Goal: Transaction & Acquisition: Obtain resource

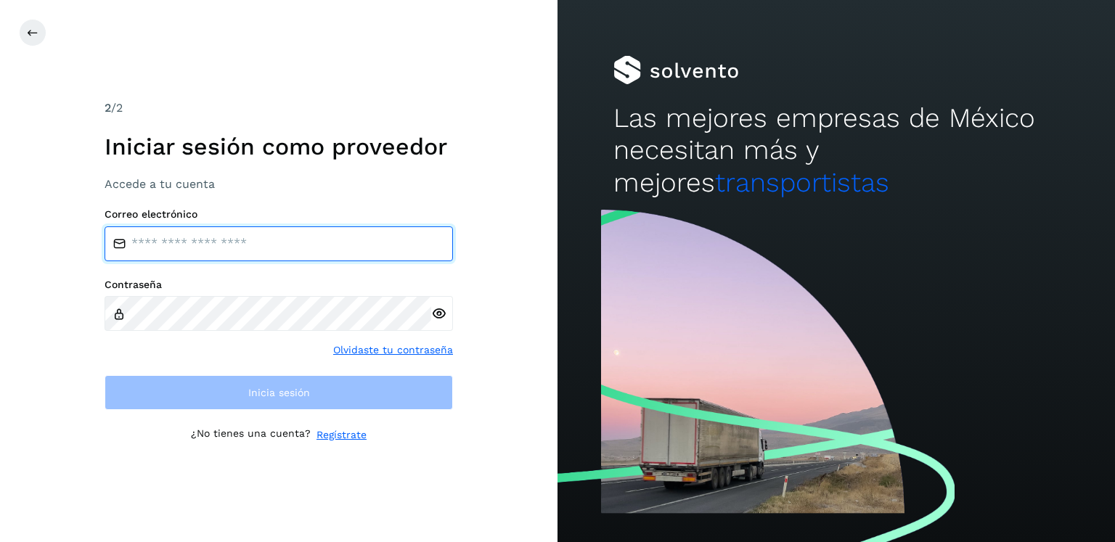
drag, startPoint x: 224, startPoint y: 253, endPoint x: 230, endPoint y: 248, distance: 7.9
click at [224, 253] on input "email" at bounding box center [279, 243] width 348 height 35
type input "**********"
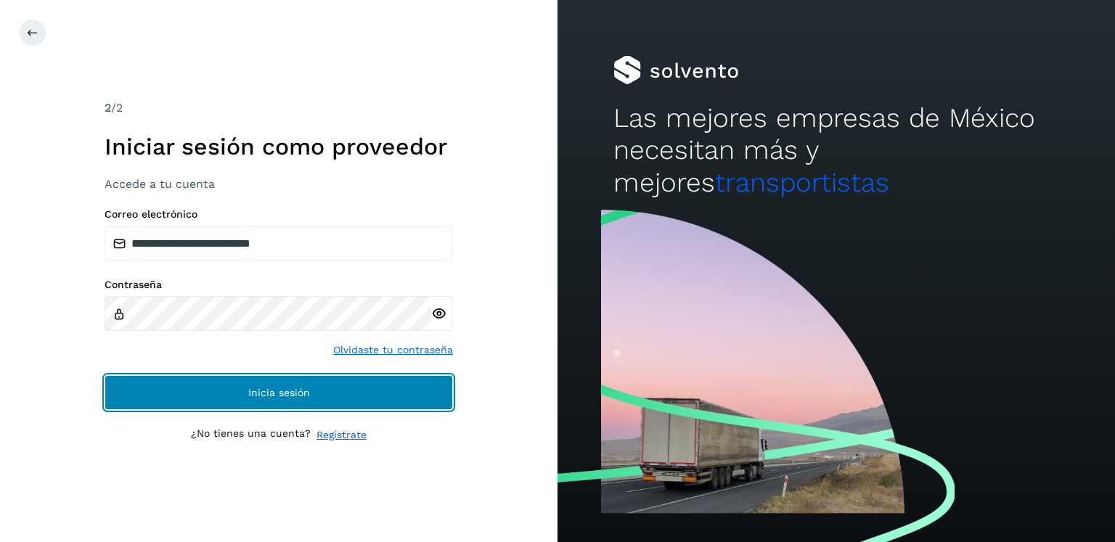
click at [275, 394] on span "Inicia sesión" at bounding box center [279, 393] width 62 height 10
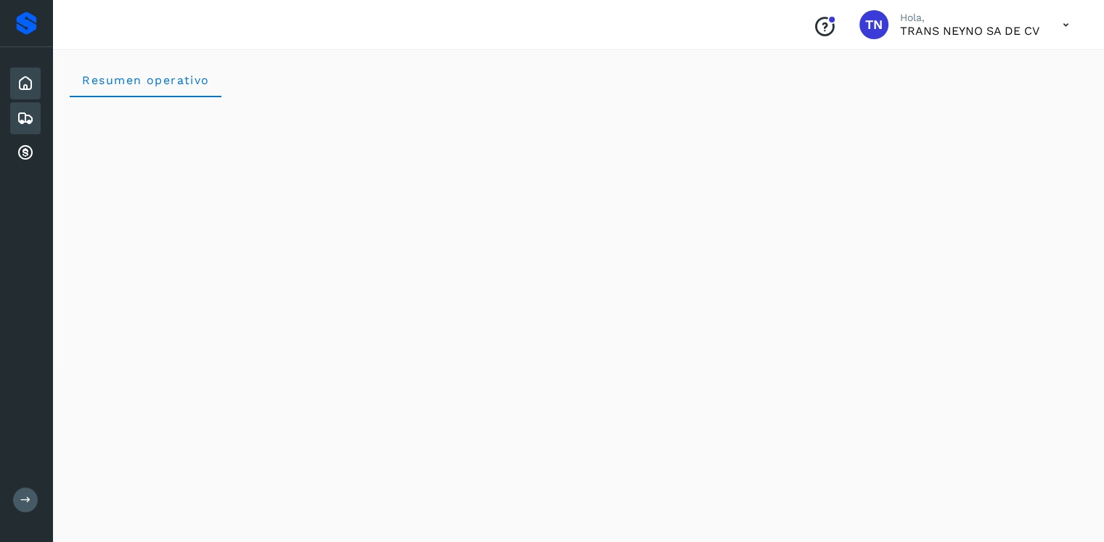
click at [25, 118] on icon at bounding box center [25, 118] width 17 height 17
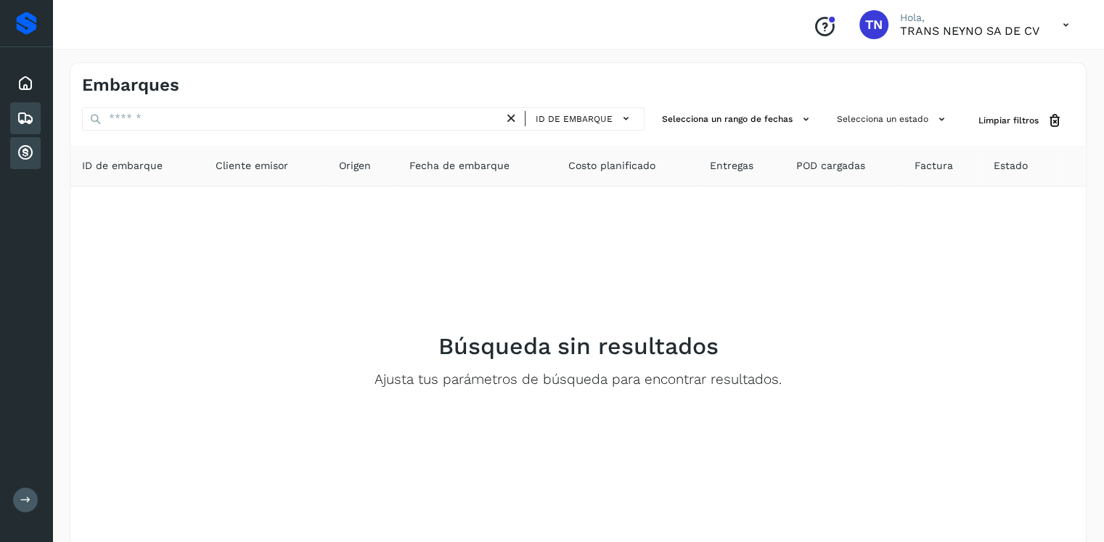
click at [25, 152] on icon at bounding box center [25, 152] width 17 height 17
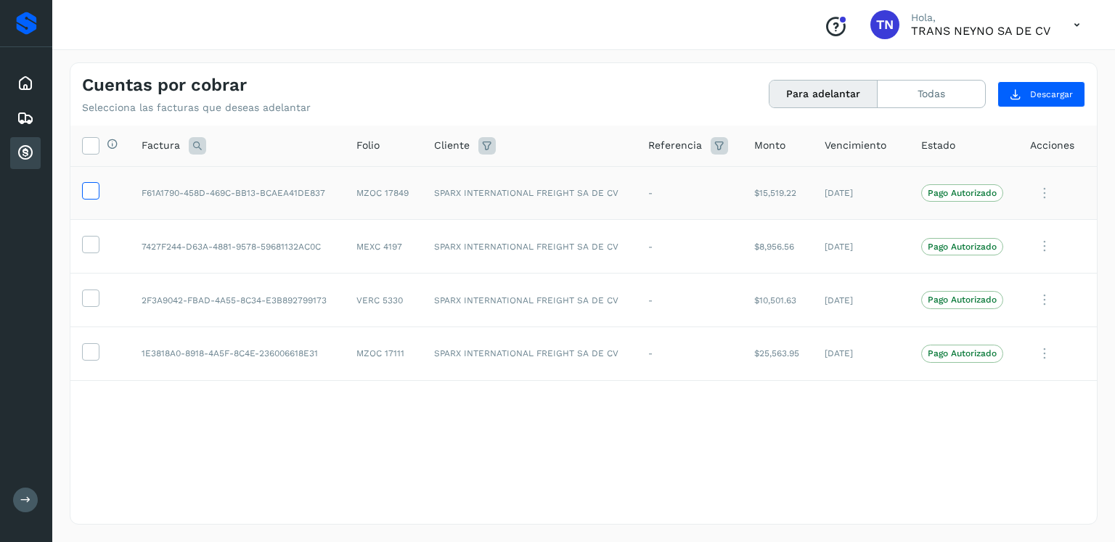
click at [99, 193] on label at bounding box center [90, 190] width 17 height 17
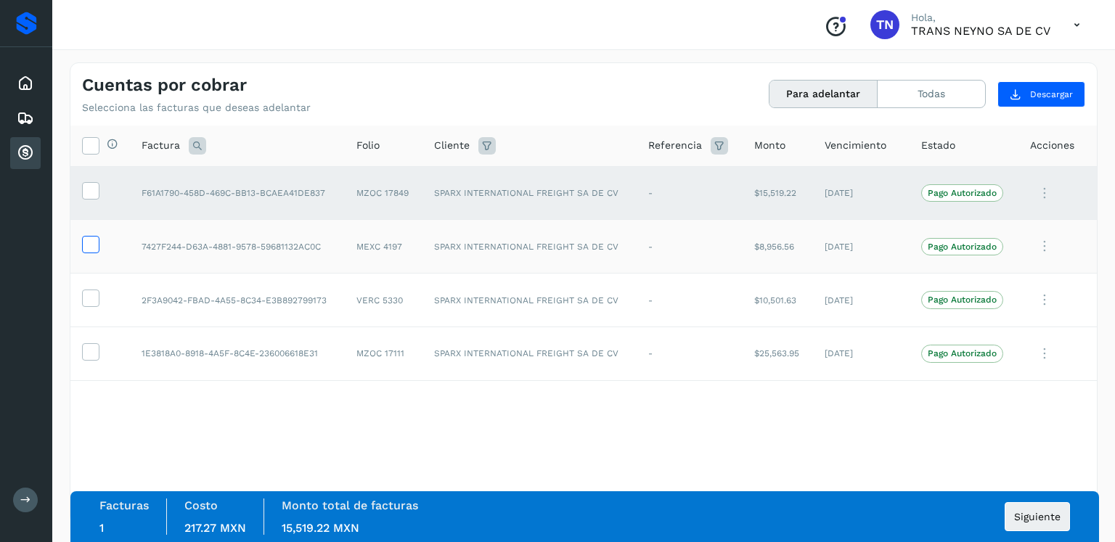
click at [96, 250] on icon at bounding box center [90, 243] width 15 height 15
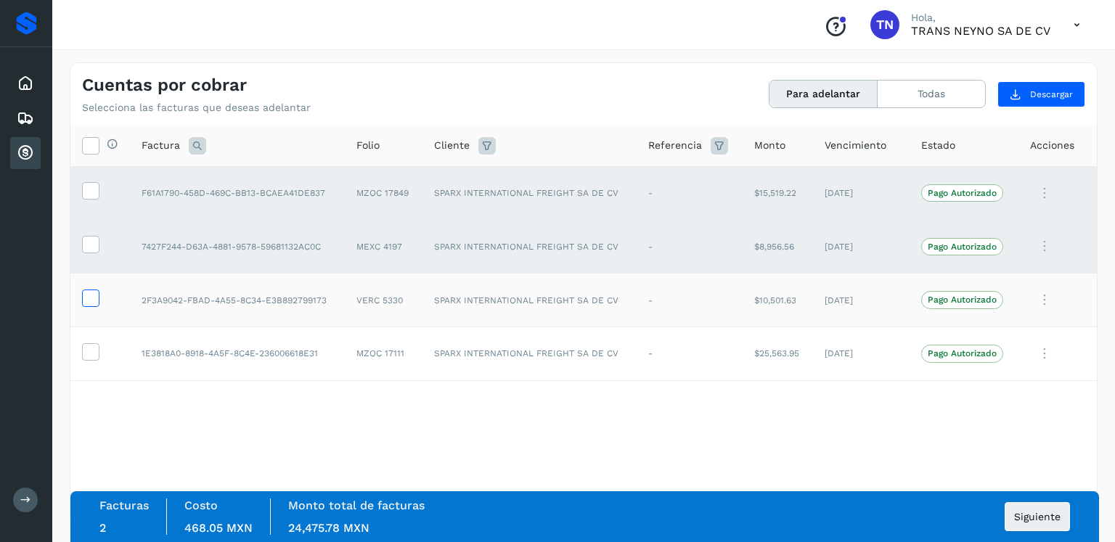
click at [87, 300] on icon at bounding box center [90, 297] width 15 height 15
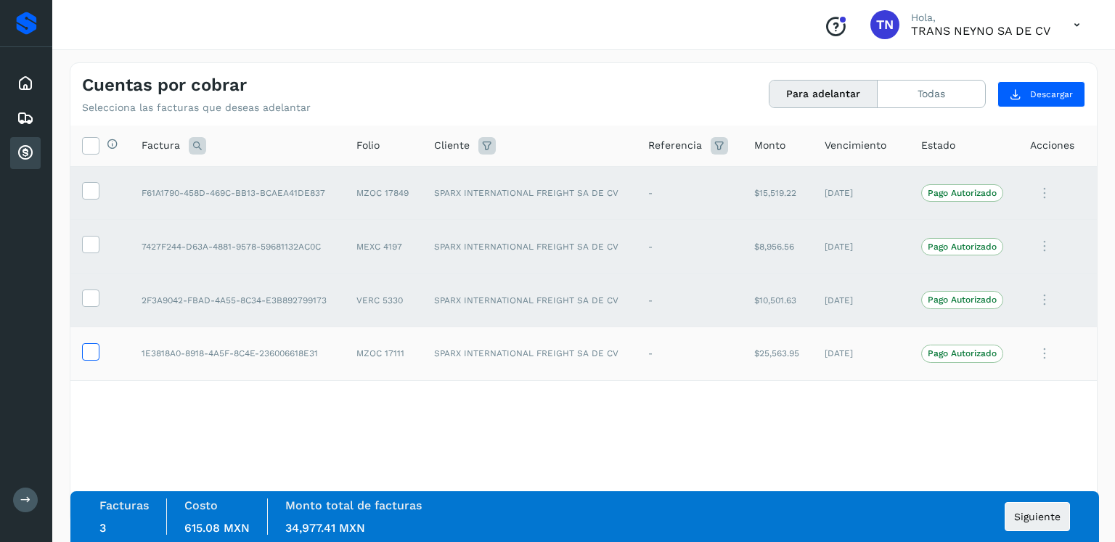
click at [87, 356] on icon at bounding box center [90, 350] width 15 height 15
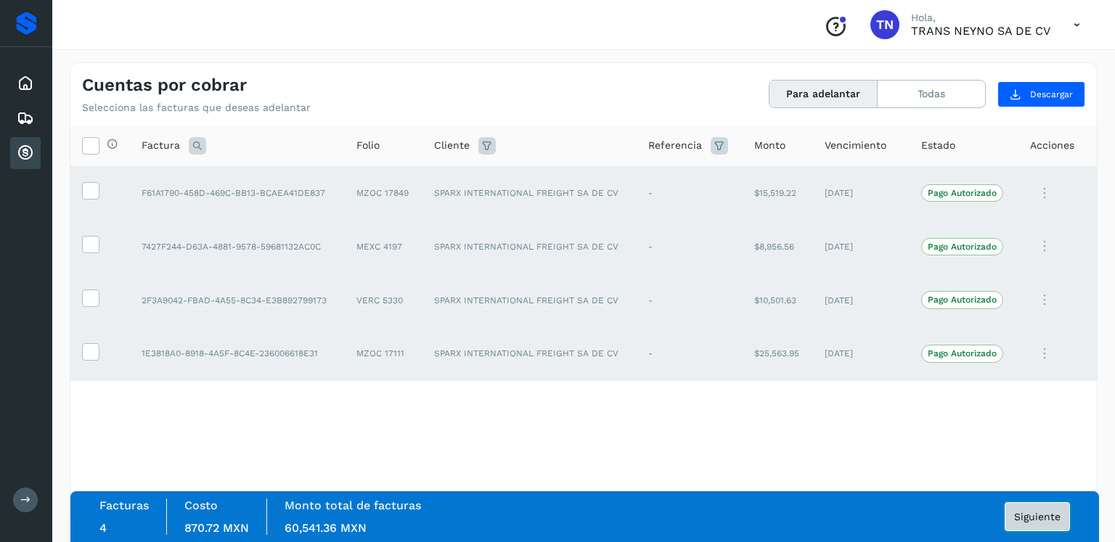
click at [1034, 518] on span "Siguiente" at bounding box center [1037, 517] width 46 height 10
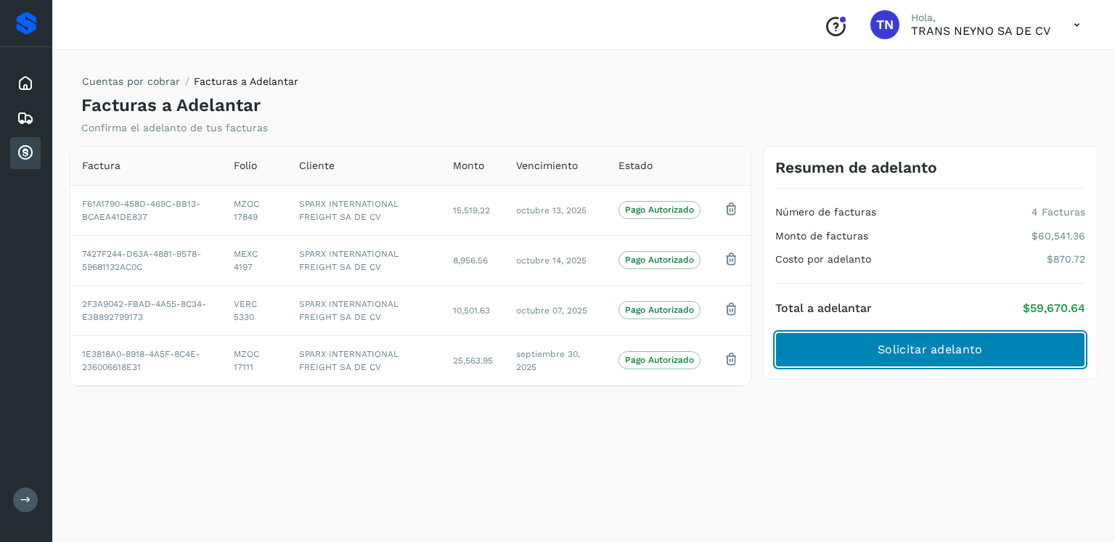
click at [929, 361] on button "Solicitar adelanto" at bounding box center [930, 349] width 310 height 35
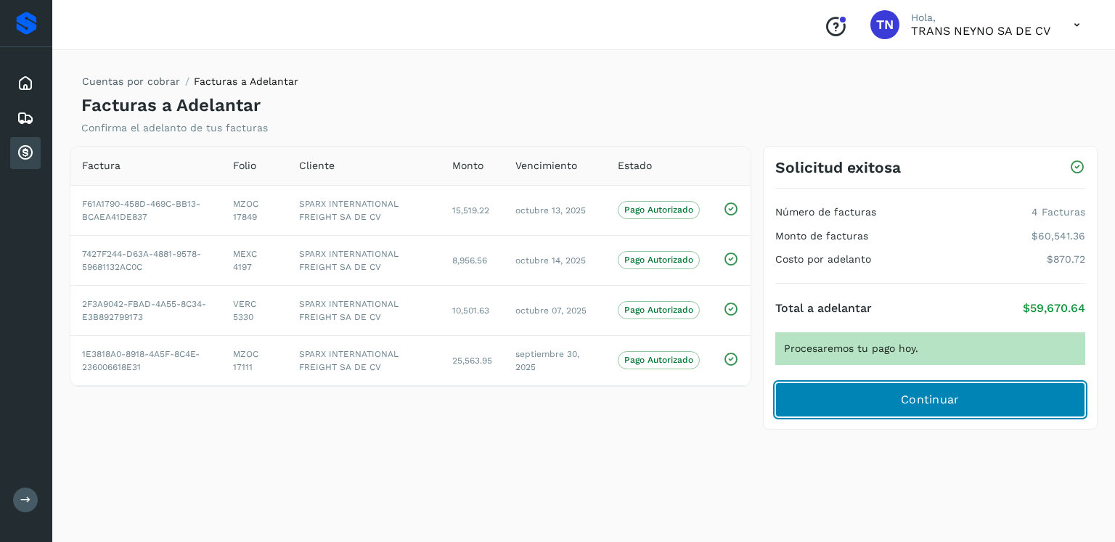
click at [935, 404] on span "Continuar" at bounding box center [930, 400] width 59 height 16
